Goal: Task Accomplishment & Management: Complete application form

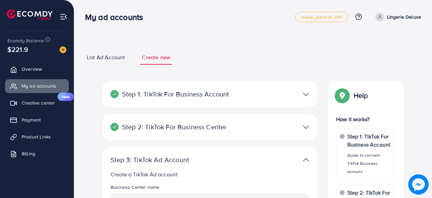
select select
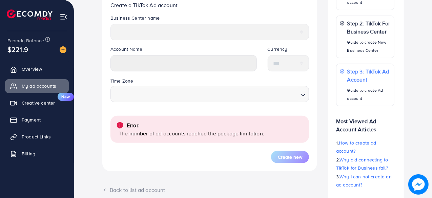
scroll to position [203, 0]
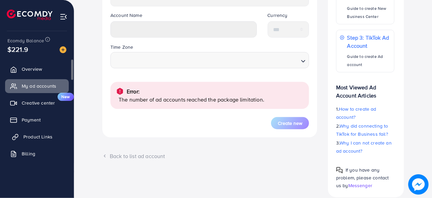
click at [50, 138] on span "Product Links" at bounding box center [37, 137] width 29 height 7
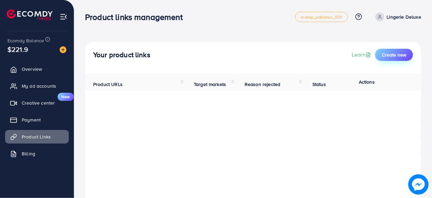
click at [402, 55] on span "Create new" at bounding box center [394, 55] width 24 height 7
click at [398, 59] on button "Create new" at bounding box center [394, 55] width 38 height 12
click at [379, 53] on button "Create new" at bounding box center [394, 55] width 38 height 12
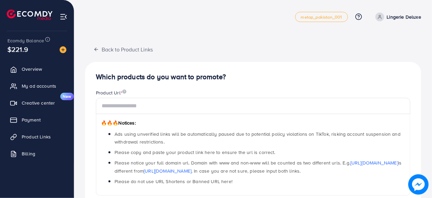
click at [191, 94] on div "Product Url *" at bounding box center [253, 94] width 315 height 8
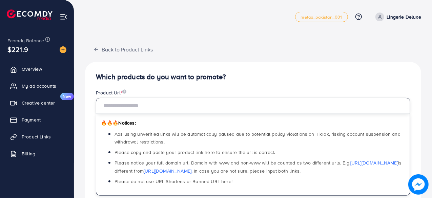
click at [130, 107] on input "text" at bounding box center [253, 106] width 315 height 16
paste input "**********"
type input "**********"
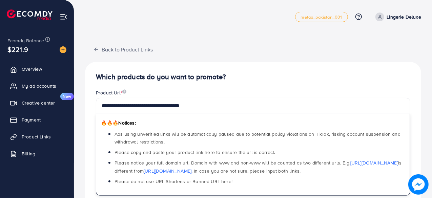
click at [269, 35] on div "**********" at bounding box center [253, 190] width 358 height 381
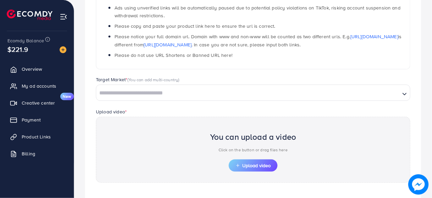
scroll to position [170, 0]
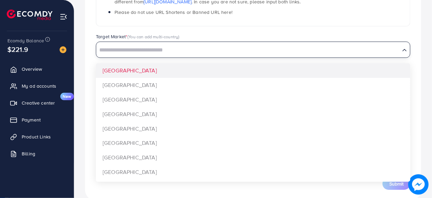
click at [199, 52] on input "Search for option" at bounding box center [248, 50] width 303 height 11
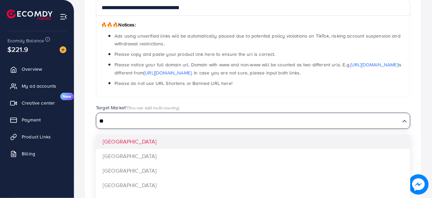
scroll to position [136, 0]
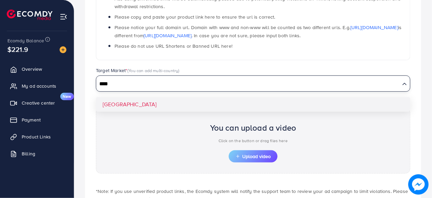
type input "****"
click at [165, 101] on div "**********" at bounding box center [253, 80] width 336 height 309
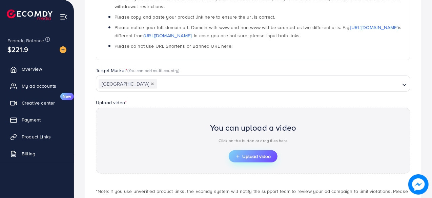
click at [260, 151] on button "Upload video" at bounding box center [253, 157] width 49 height 12
click at [256, 155] on span "Upload video" at bounding box center [253, 156] width 35 height 5
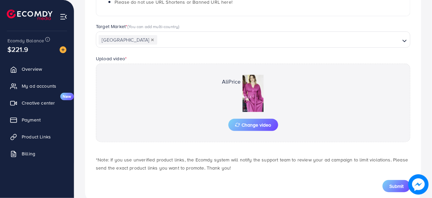
scroll to position [195, 0]
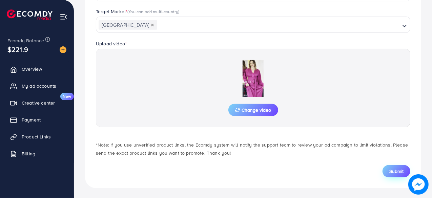
click at [394, 166] on button "Submit" at bounding box center [397, 171] width 28 height 12
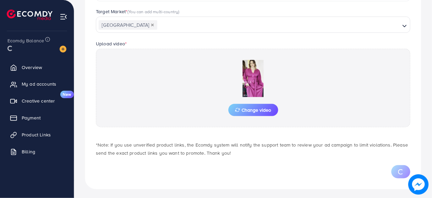
scroll to position [182, 0]
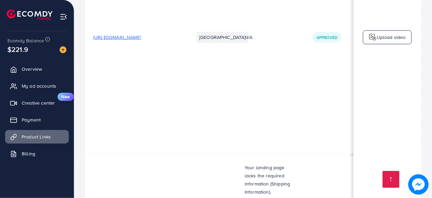
scroll to position [6726, 0]
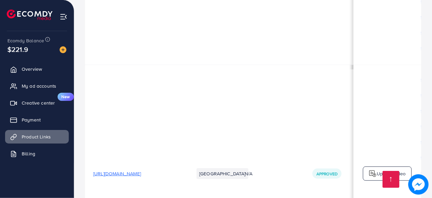
drag, startPoint x: 247, startPoint y: 170, endPoint x: 256, endPoint y: 169, distance: 9.2
drag, startPoint x: 256, startPoint y: 169, endPoint x: 236, endPoint y: 169, distance: 20.3
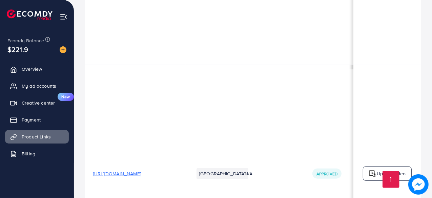
drag, startPoint x: 236, startPoint y: 169, endPoint x: 260, endPoint y: 169, distance: 24.1
drag, startPoint x: 260, startPoint y: 169, endPoint x: 269, endPoint y: 169, distance: 9.5
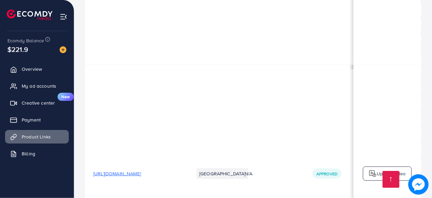
drag, startPoint x: 187, startPoint y: 170, endPoint x: 151, endPoint y: 150, distance: 41.1
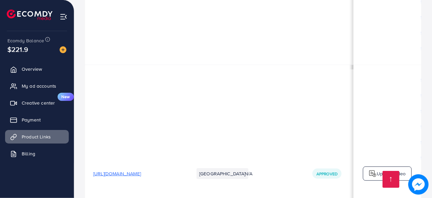
click at [140, 95] on td "[URL][DOMAIN_NAME]" at bounding box center [135, 174] width 101 height 218
drag, startPoint x: 326, startPoint y: 116, endPoint x: 387, endPoint y: 123, distance: 61.8
click at [387, 123] on tr "[URL][DOMAIN_NAME] [GEOGRAPHIC_DATA] N/A Approved [URL][DOMAIN_NAME] [URL][DOMA…" at bounding box center [328, 174] width 487 height 218
drag, startPoint x: 259, startPoint y: 168, endPoint x: 283, endPoint y: 168, distance: 23.4
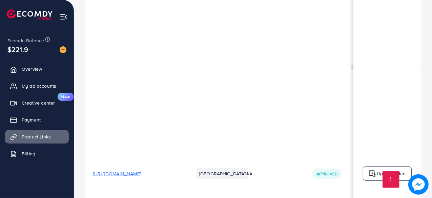
drag, startPoint x: 282, startPoint y: 168, endPoint x: 307, endPoint y: 168, distance: 24.8
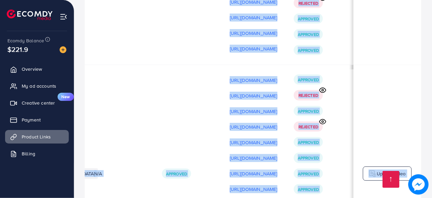
drag, startPoint x: 290, startPoint y: 168, endPoint x: 241, endPoint y: 168, distance: 48.8
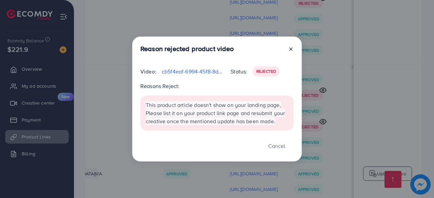
click at [325, 92] on div "Reason rejected product video Video: cb5f4eaf-6994-45f8-8dd2-ccc814cbc758-17548…" at bounding box center [217, 99] width 434 height 198
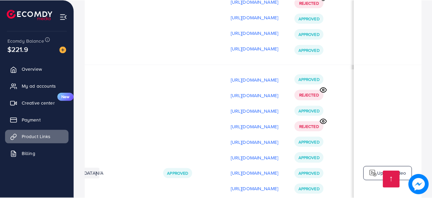
scroll to position [0, 233]
